Goal: Find contact information: Obtain details needed to contact an individual or organization

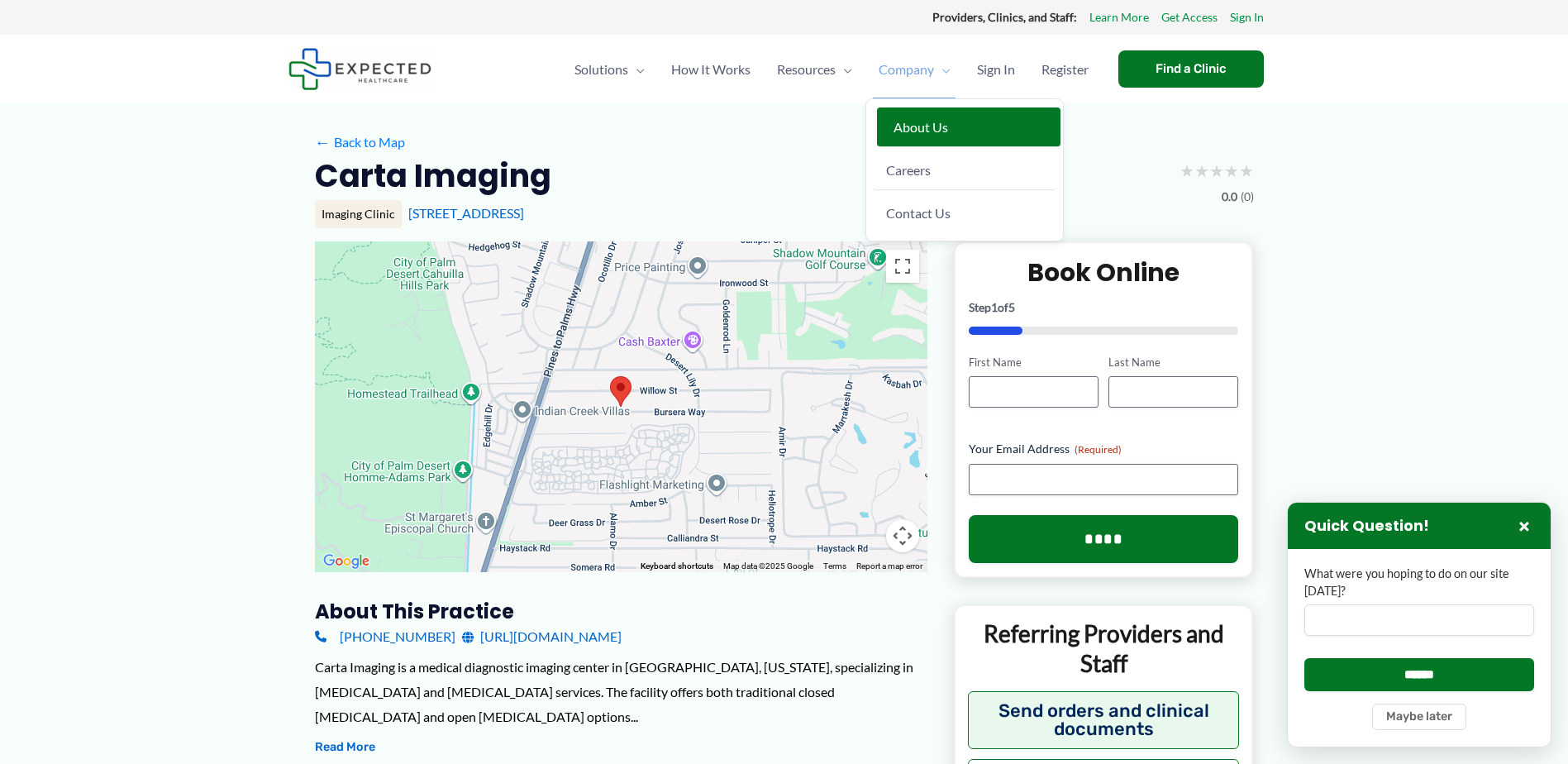
click at [918, 133] on span "About Us" at bounding box center [921, 126] width 54 height 15
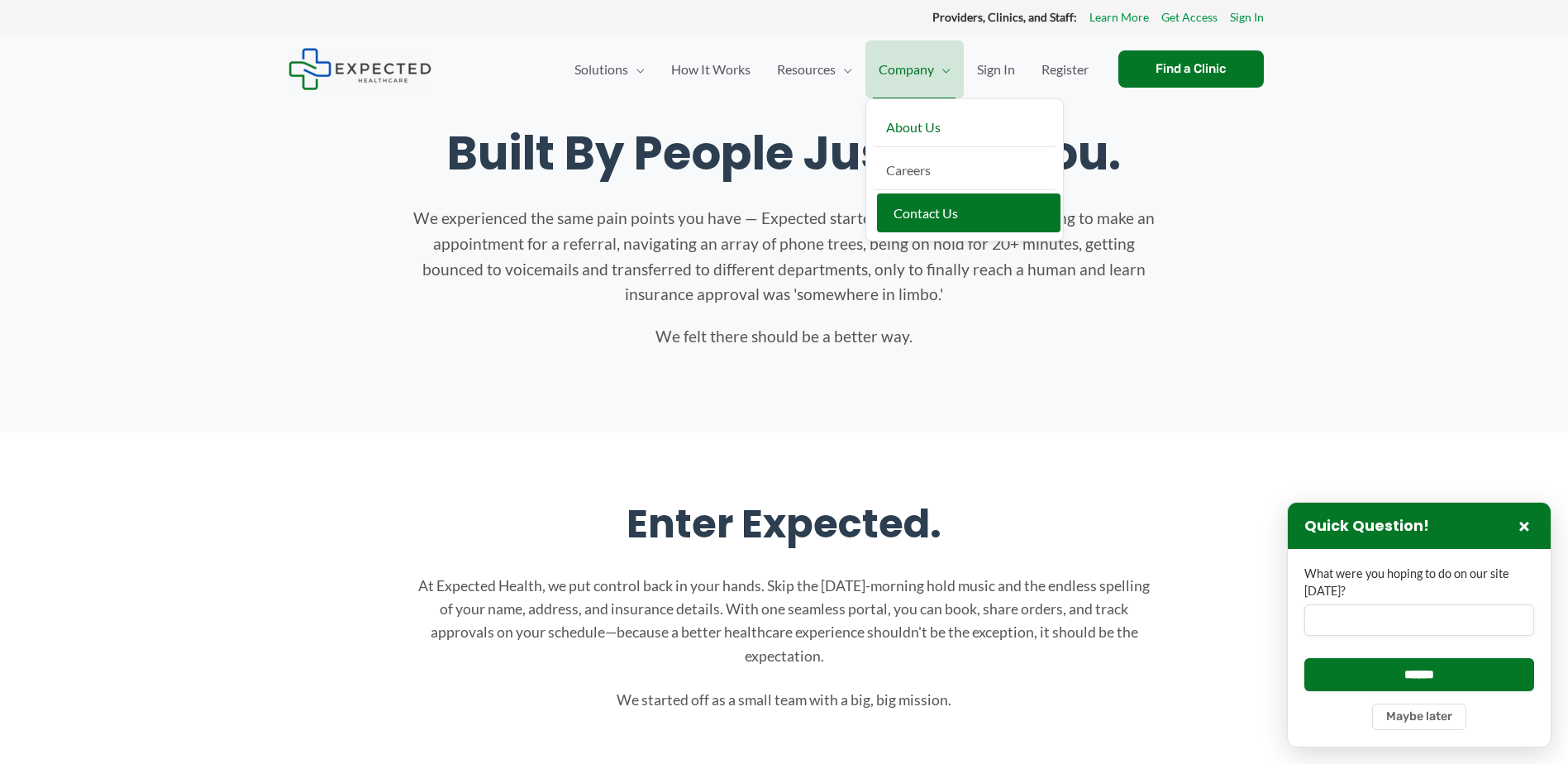
click at [933, 212] on span "Contact Us" at bounding box center [925, 212] width 64 height 15
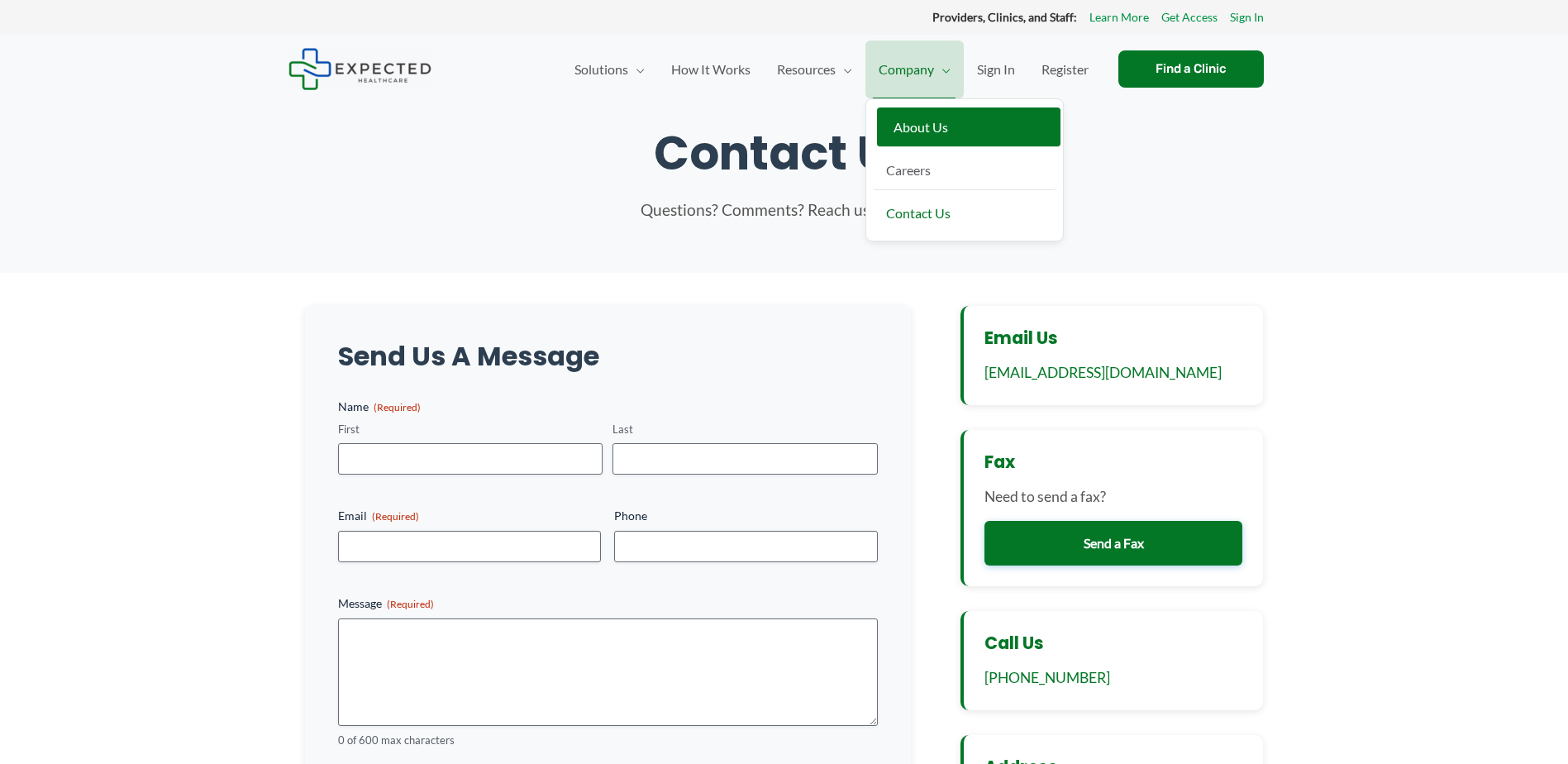
click at [919, 124] on span "About Us" at bounding box center [921, 126] width 54 height 15
